Goal: Navigation & Orientation: Understand site structure

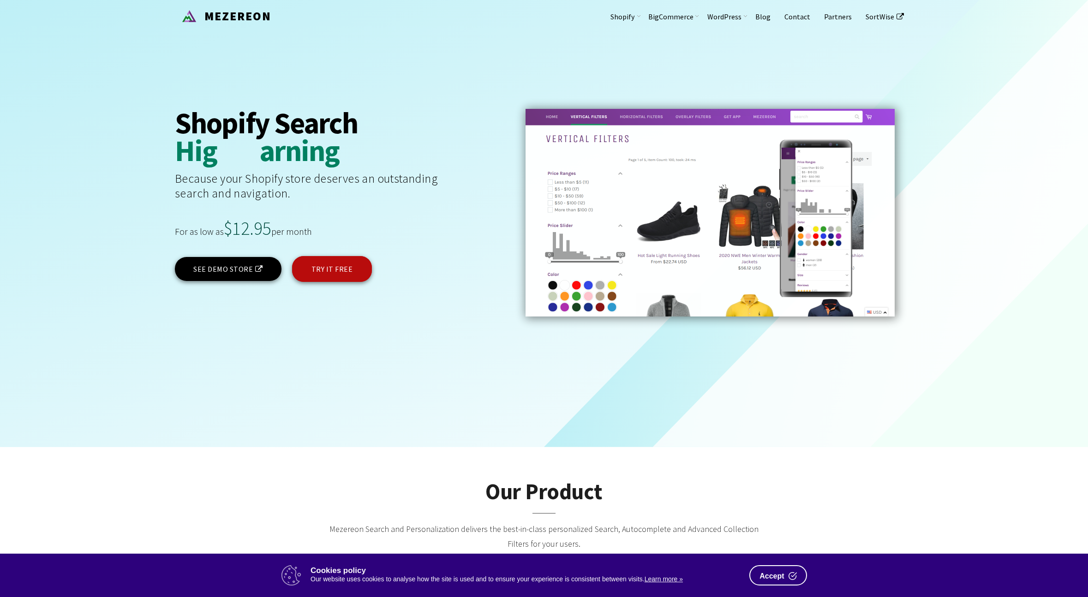
click at [775, 573] on span "Accept" at bounding box center [771, 576] width 24 height 7
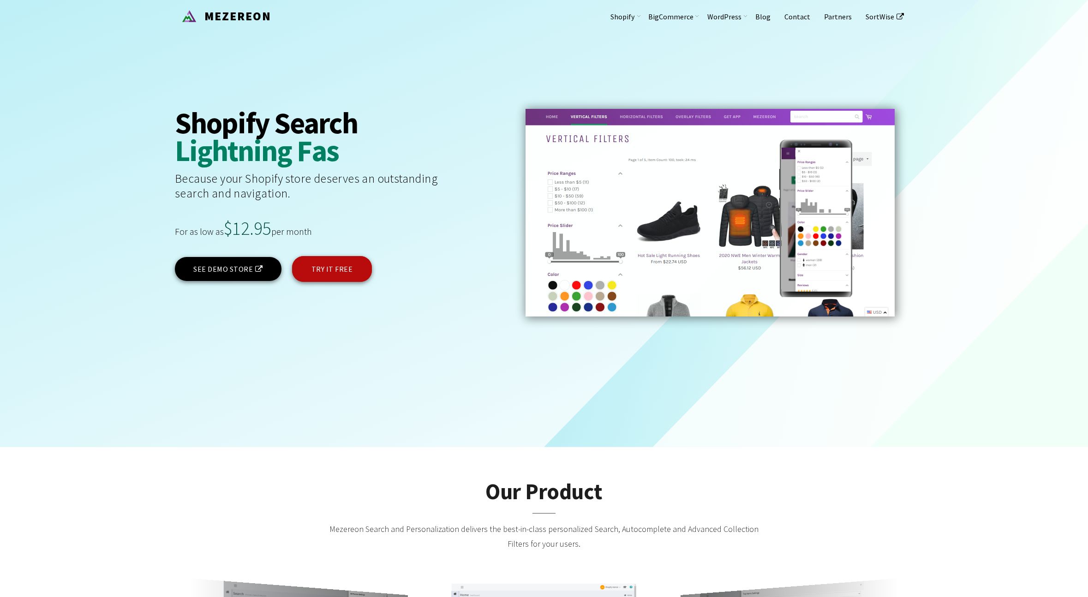
click at [236, 13] on span "MEZEREON" at bounding box center [236, 15] width 72 height 15
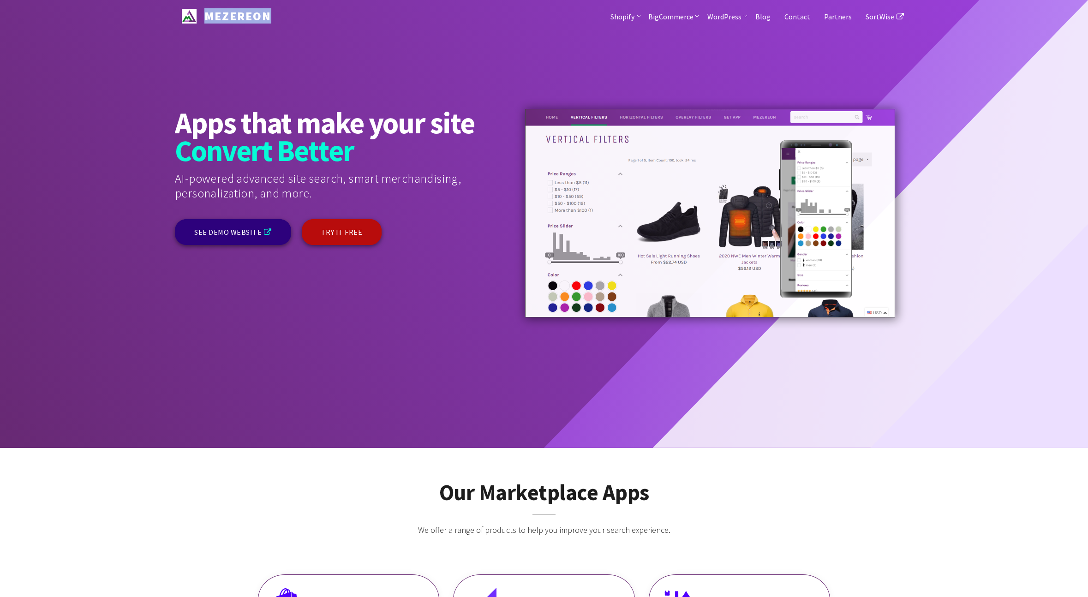
drag, startPoint x: 291, startPoint y: 25, endPoint x: 202, endPoint y: 14, distance: 89.3
click at [202, 14] on div "MEZEREON Shopify Our Product Product Video Features Pricing Testimonials FAQ Bi…" at bounding box center [544, 16] width 738 height 32
copy span "MEZEREON"
